Goal: Task Accomplishment & Management: Complete application form

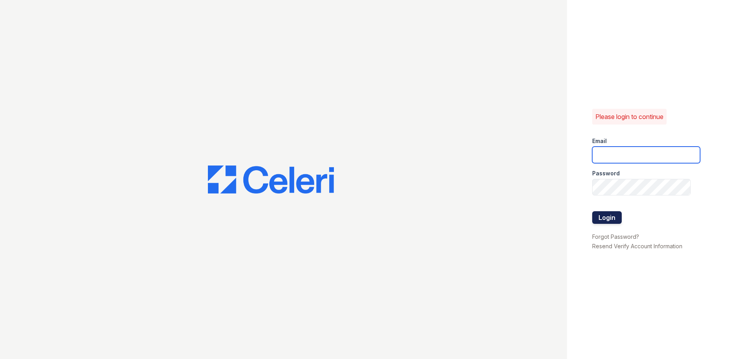
type input "Treepoint2@cafmanagement.com"
click at [608, 219] on button "Login" at bounding box center [607, 217] width 30 height 13
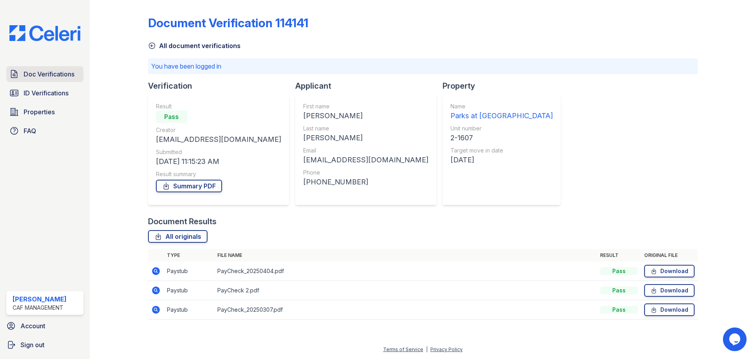
click at [45, 74] on span "Doc Verifications" at bounding box center [49, 73] width 51 height 9
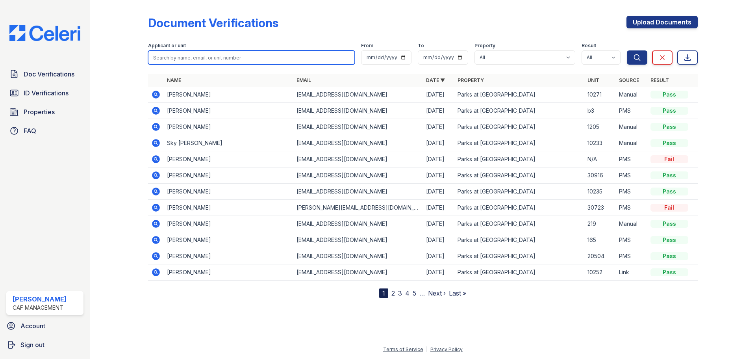
click at [194, 56] on input "search" at bounding box center [251, 57] width 207 height 14
type input "kirby Locke"
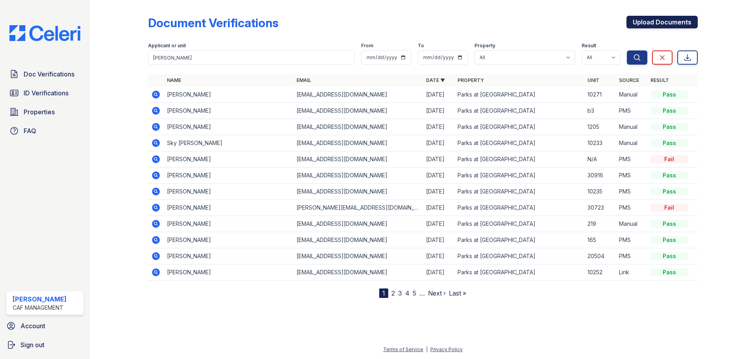
click at [650, 24] on link "Upload Documents" at bounding box center [662, 22] width 71 height 13
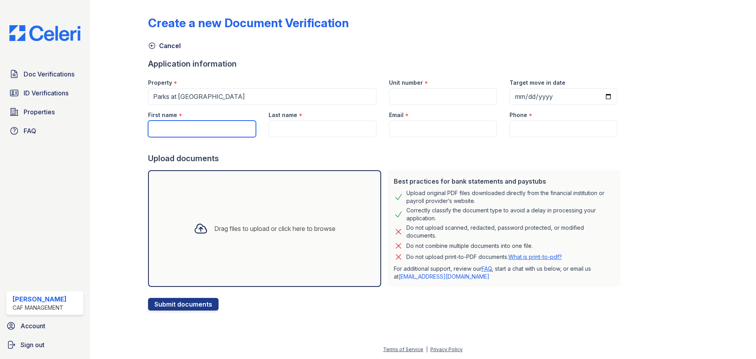
click at [212, 127] on input "First name" at bounding box center [202, 128] width 108 height 17
type input "Kirby"
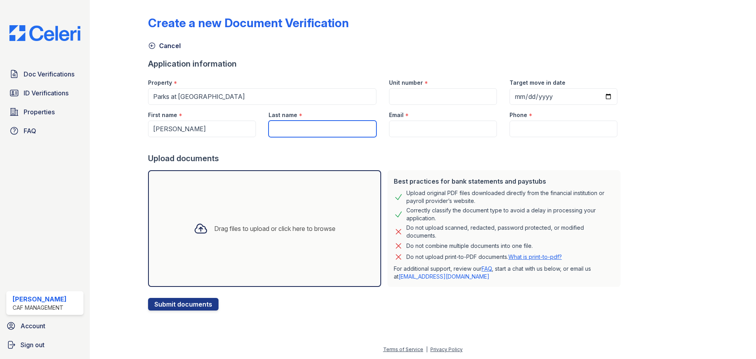
click at [280, 129] on input "Last name" at bounding box center [323, 128] width 108 height 17
type input "Lockett"
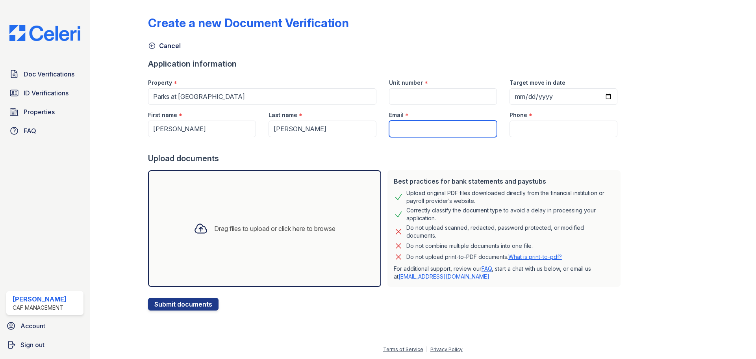
paste input "ypincorporated@yahoo.com"
type input "ypincorporated@yahoo.com"
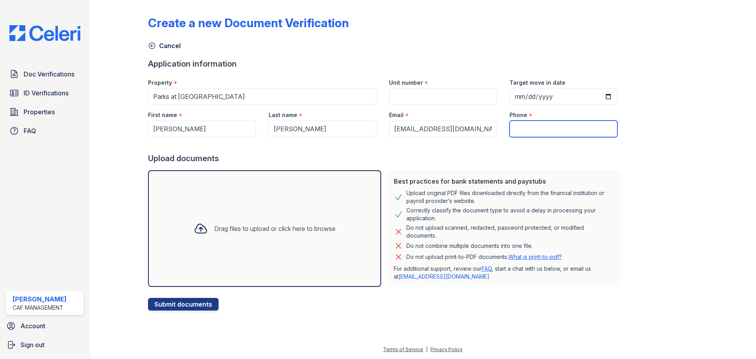
paste input "(469) 363-1751"
type input "(469) 363-1751"
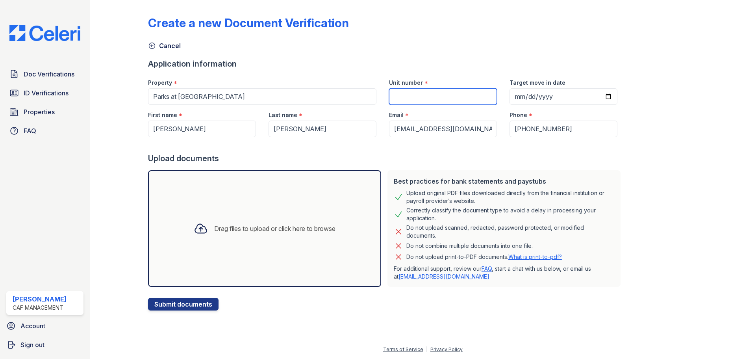
click at [414, 95] on input "Unit number" at bounding box center [443, 96] width 108 height 17
type input "10278"
click at [198, 230] on icon at bounding box center [201, 228] width 14 height 14
click at [214, 230] on div "Drag files to upload or click here to browse" at bounding box center [274, 228] width 121 height 9
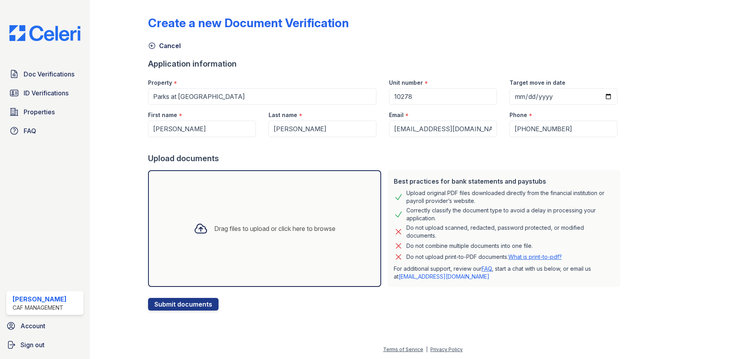
click at [209, 234] on div "Drag files to upload or click here to browse" at bounding box center [264, 228] width 154 height 27
click at [196, 226] on icon at bounding box center [201, 228] width 14 height 14
click at [198, 224] on icon at bounding box center [201, 228] width 14 height 14
click at [267, 219] on div "Drag files to upload or click here to browse" at bounding box center [264, 228] width 154 height 27
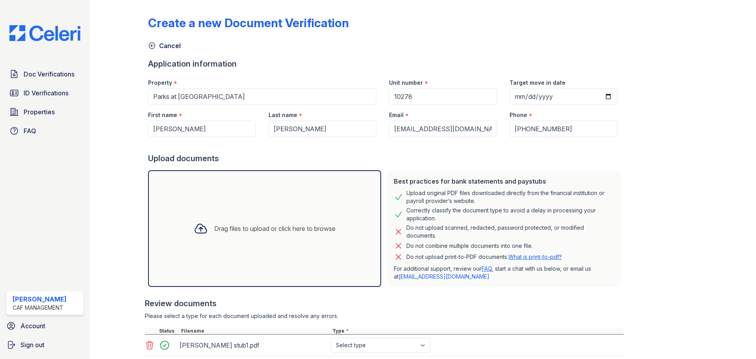
click at [265, 230] on div "Drag files to upload or click here to browse" at bounding box center [274, 228] width 121 height 9
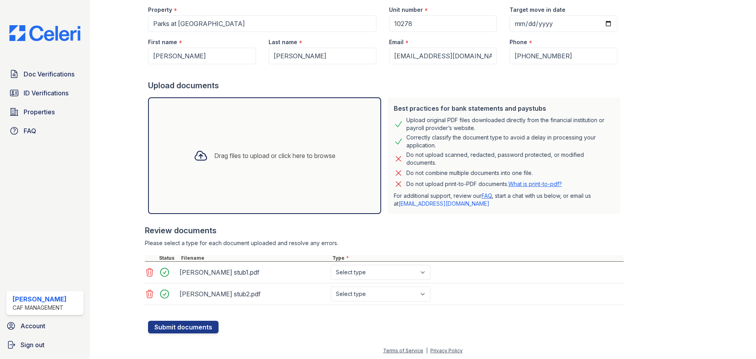
scroll to position [74, 0]
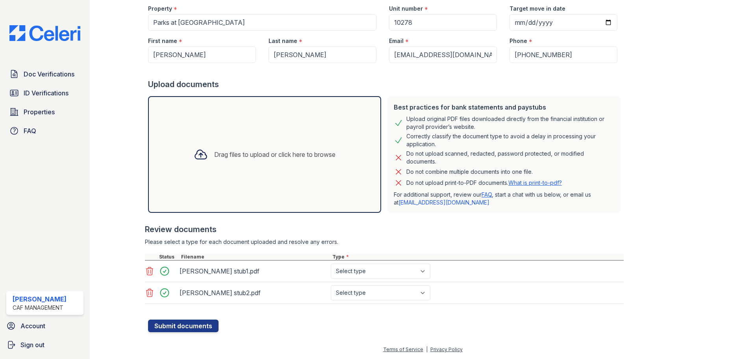
click at [191, 155] on div at bounding box center [201, 154] width 20 height 20
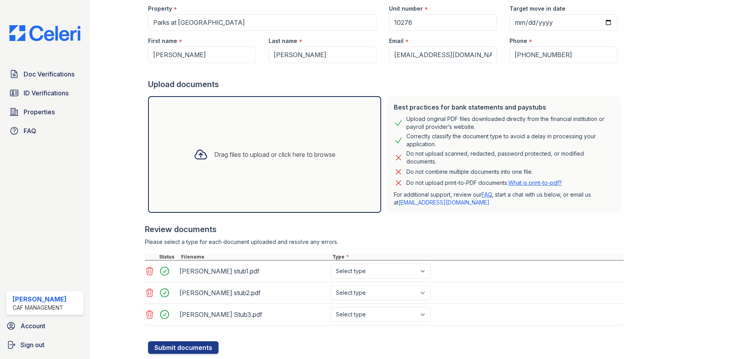
click at [199, 155] on icon at bounding box center [200, 154] width 11 height 9
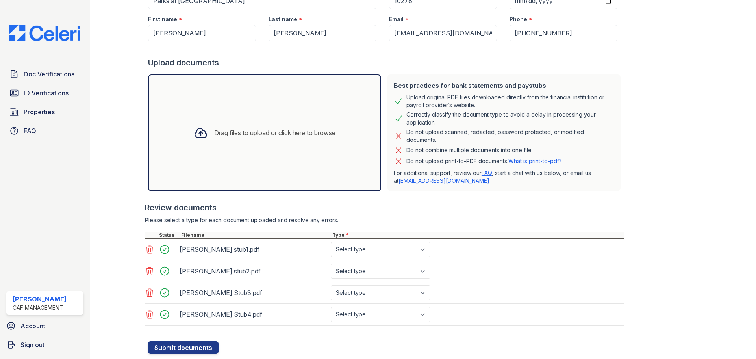
scroll to position [117, 0]
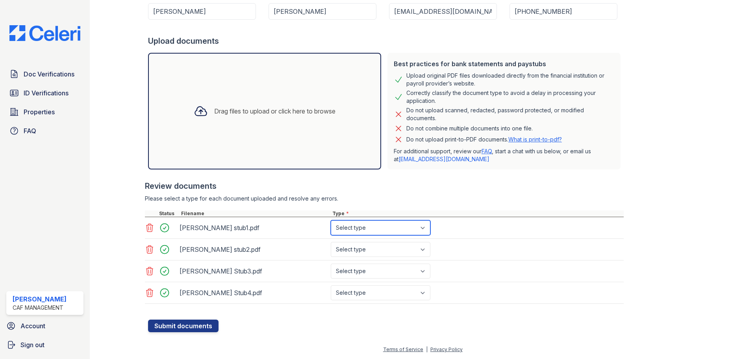
click at [418, 233] on select "Select type Paystub Bank Statement Offer Letter Tax Documents Benefit Award Let…" at bounding box center [381, 227] width 100 height 15
select select "paystub"
click at [331, 220] on select "Select type Paystub Bank Statement Offer Letter Tax Documents Benefit Award Let…" at bounding box center [381, 227] width 100 height 15
click at [413, 250] on select "Select type Paystub Bank Statement Offer Letter Tax Documents Benefit Award Let…" at bounding box center [381, 249] width 100 height 15
select select "paystub"
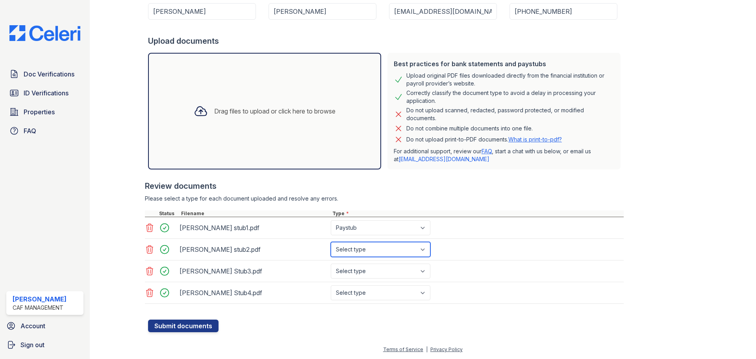
click at [331, 242] on select "Select type Paystub Bank Statement Offer Letter Tax Documents Benefit Award Let…" at bounding box center [381, 249] width 100 height 15
click at [415, 274] on select "Select type Paystub Bank Statement Offer Letter Tax Documents Benefit Award Let…" at bounding box center [381, 270] width 100 height 15
select select "paystub"
click at [331, 263] on select "Select type Paystub Bank Statement Offer Letter Tax Documents Benefit Award Let…" at bounding box center [381, 270] width 100 height 15
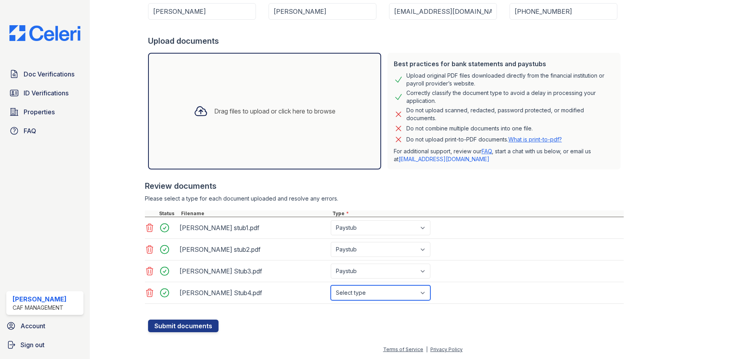
click at [413, 295] on select "Select type Paystub Bank Statement Offer Letter Tax Documents Benefit Award Let…" at bounding box center [381, 292] width 100 height 15
select select "paystub"
click at [331, 285] on select "Select type Paystub Bank Statement Offer Letter Tax Documents Benefit Award Let…" at bounding box center [381, 292] width 100 height 15
click at [201, 326] on button "Submit documents" at bounding box center [183, 325] width 70 height 13
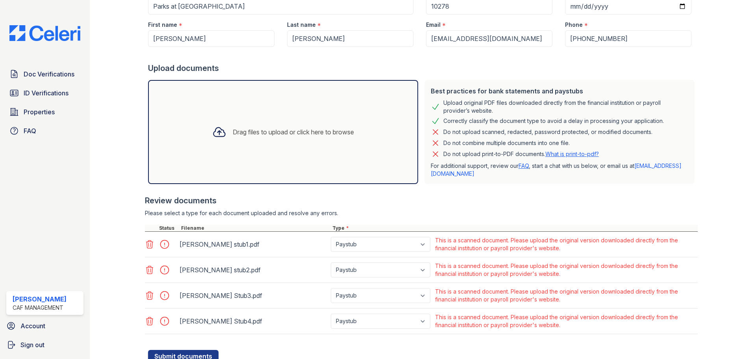
scroll to position [0, 0]
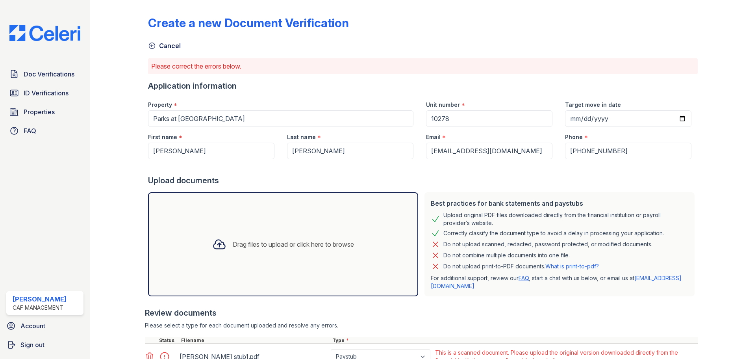
click at [169, 46] on link "Cancel" at bounding box center [164, 45] width 33 height 9
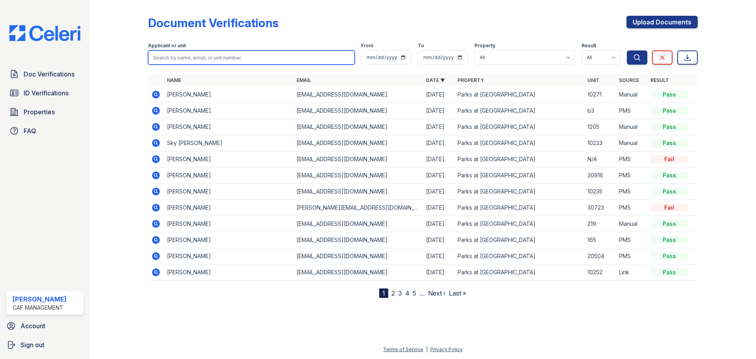
click at [233, 54] on input "search" at bounding box center [251, 57] width 207 height 14
type input "fll"
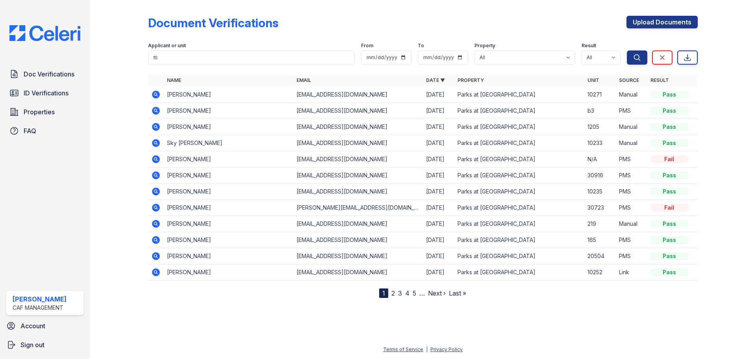
click at [193, 192] on td "Guadalupe Flores" at bounding box center [229, 192] width 130 height 16
click at [211, 193] on td "Guadalupe Flores" at bounding box center [229, 192] width 130 height 16
click at [158, 193] on icon at bounding box center [156, 191] width 8 height 8
